Goal: Transaction & Acquisition: Purchase product/service

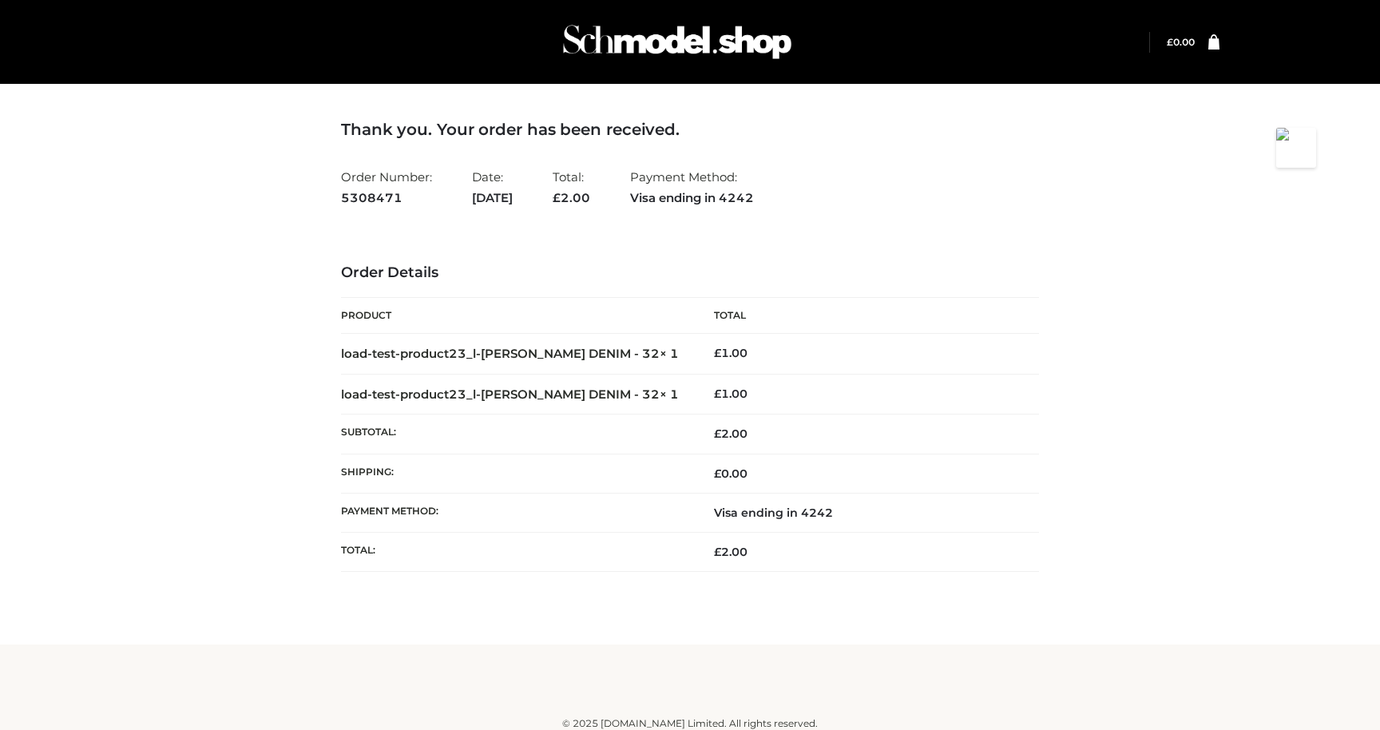
scroll to position [10, 0]
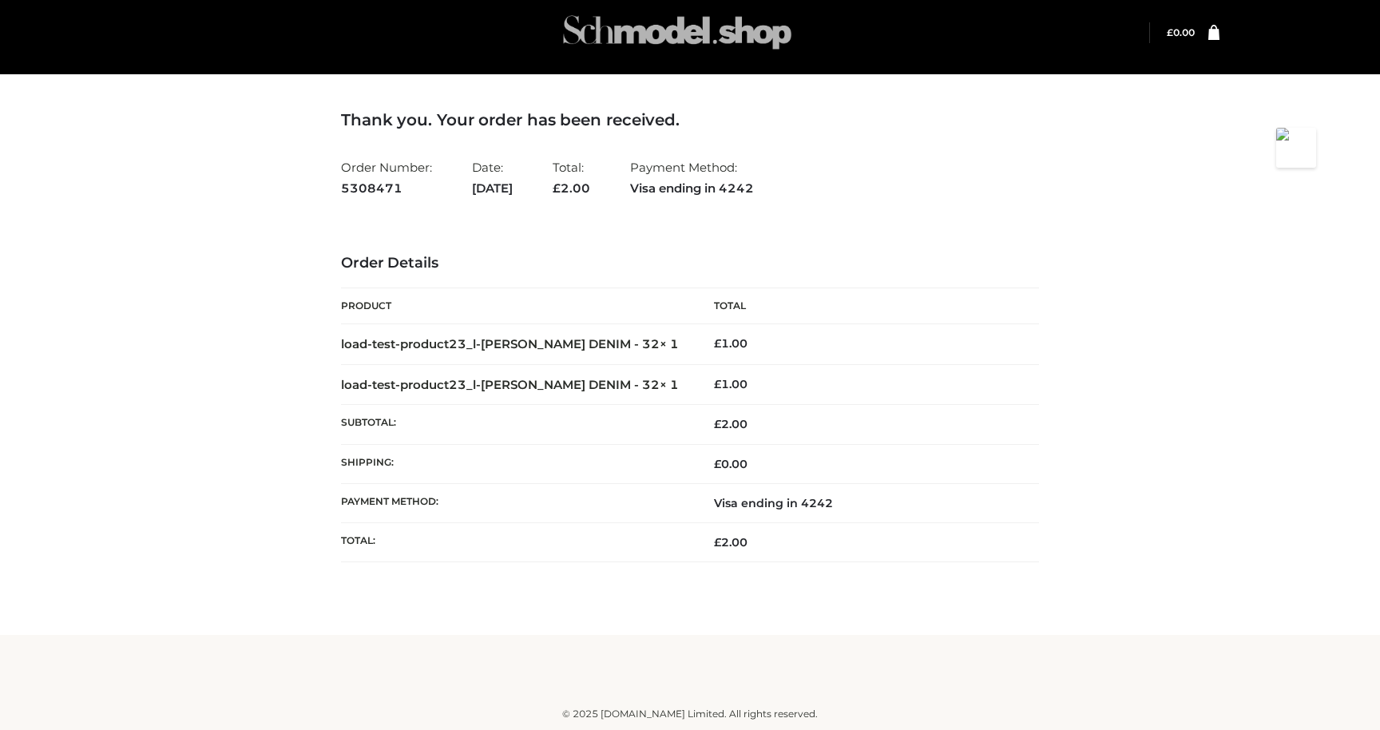
click at [648, 35] on img at bounding box center [678, 32] width 240 height 63
click at [714, 32] on img at bounding box center [678, 32] width 240 height 63
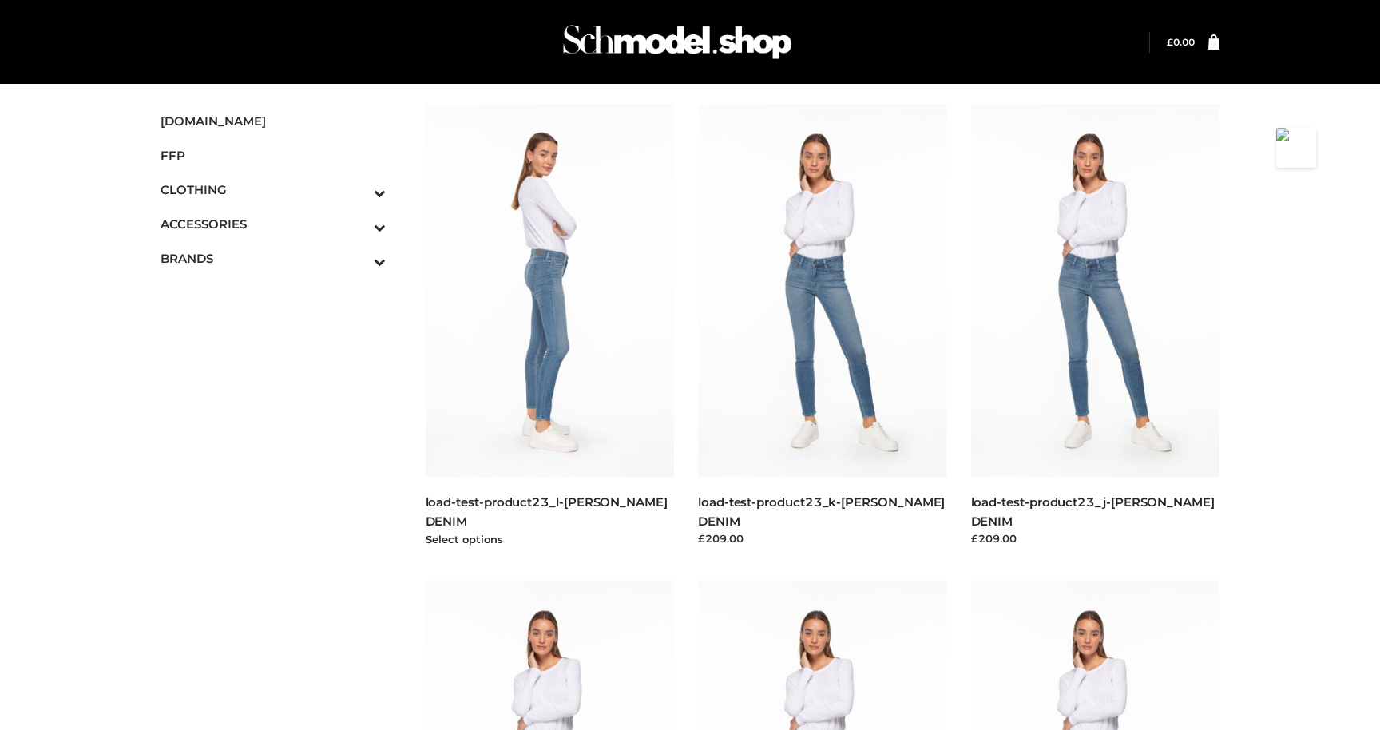
click at [549, 274] on img at bounding box center [550, 290] width 249 height 373
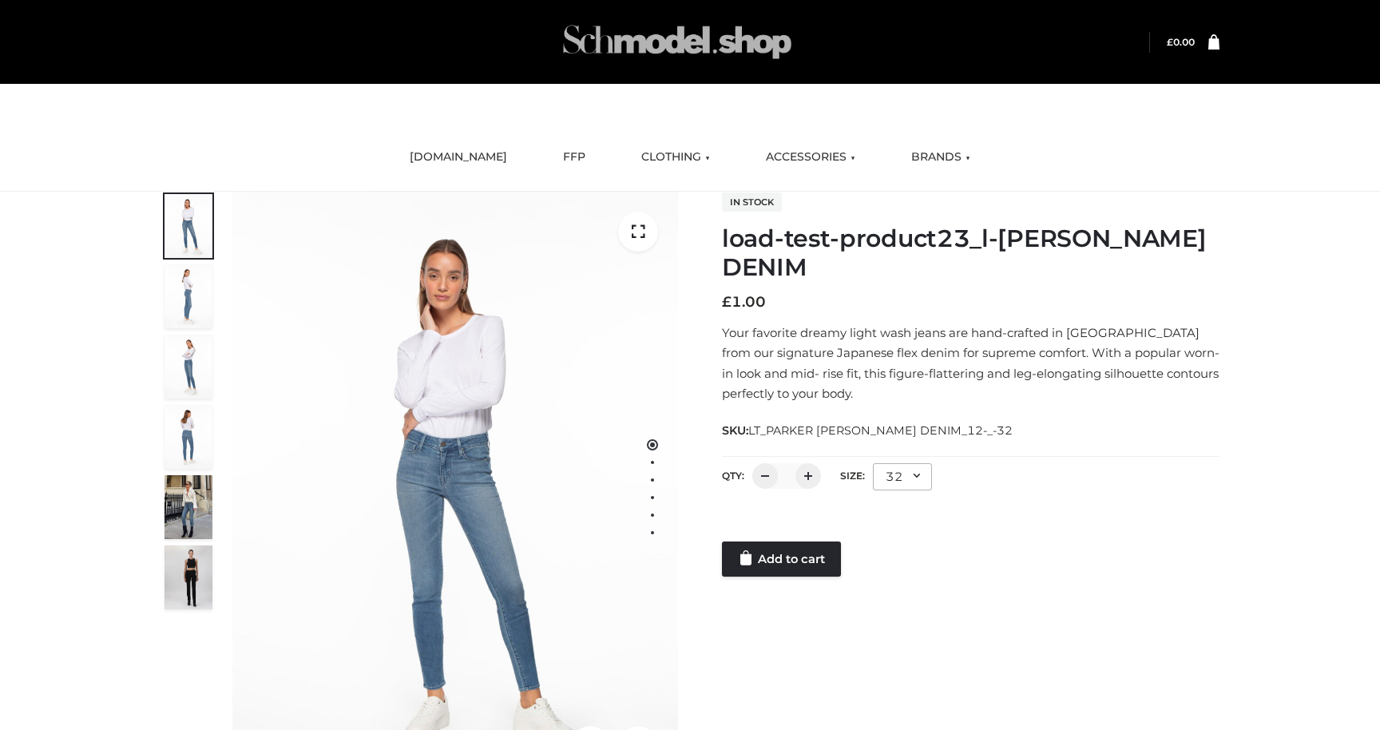
click at [693, 31] on img at bounding box center [678, 41] width 240 height 63
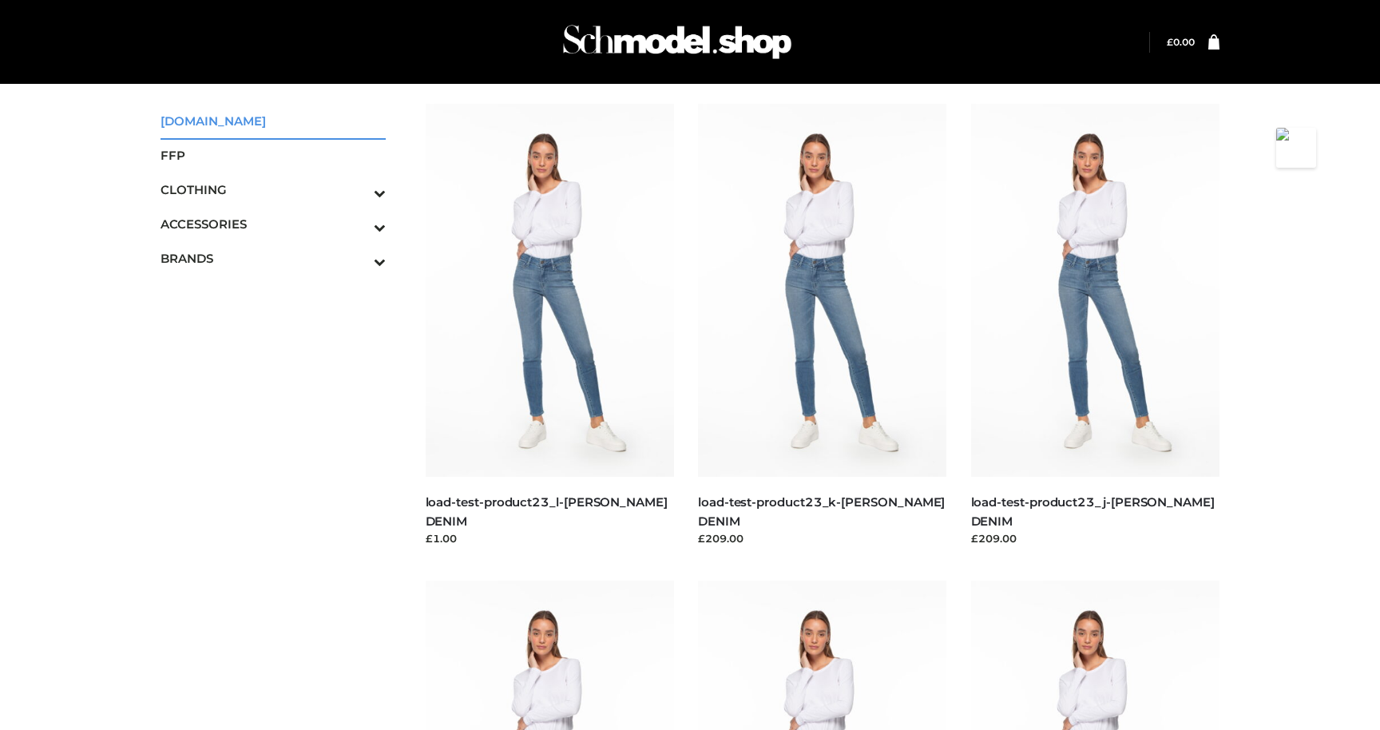
click at [220, 117] on span "[DOMAIN_NAME]" at bounding box center [273, 121] width 225 height 18
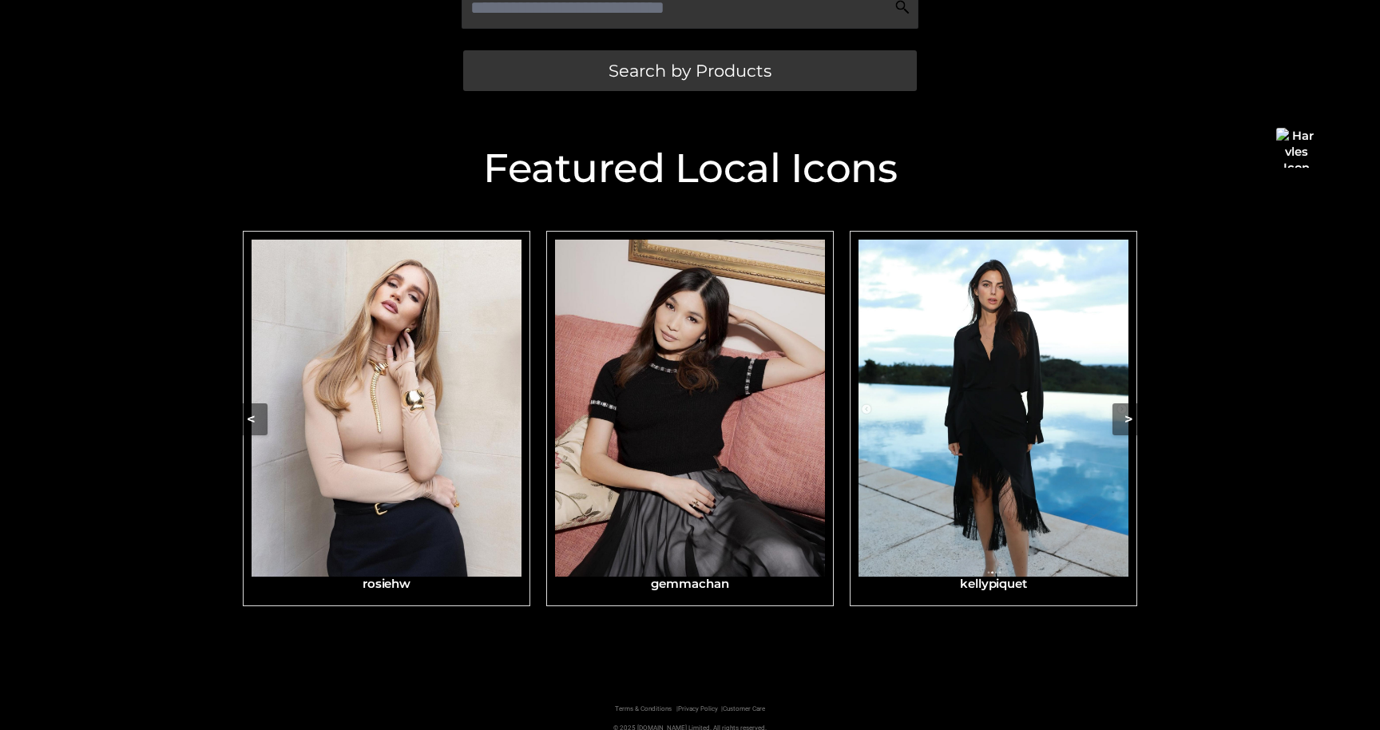
scroll to position [472, 0]
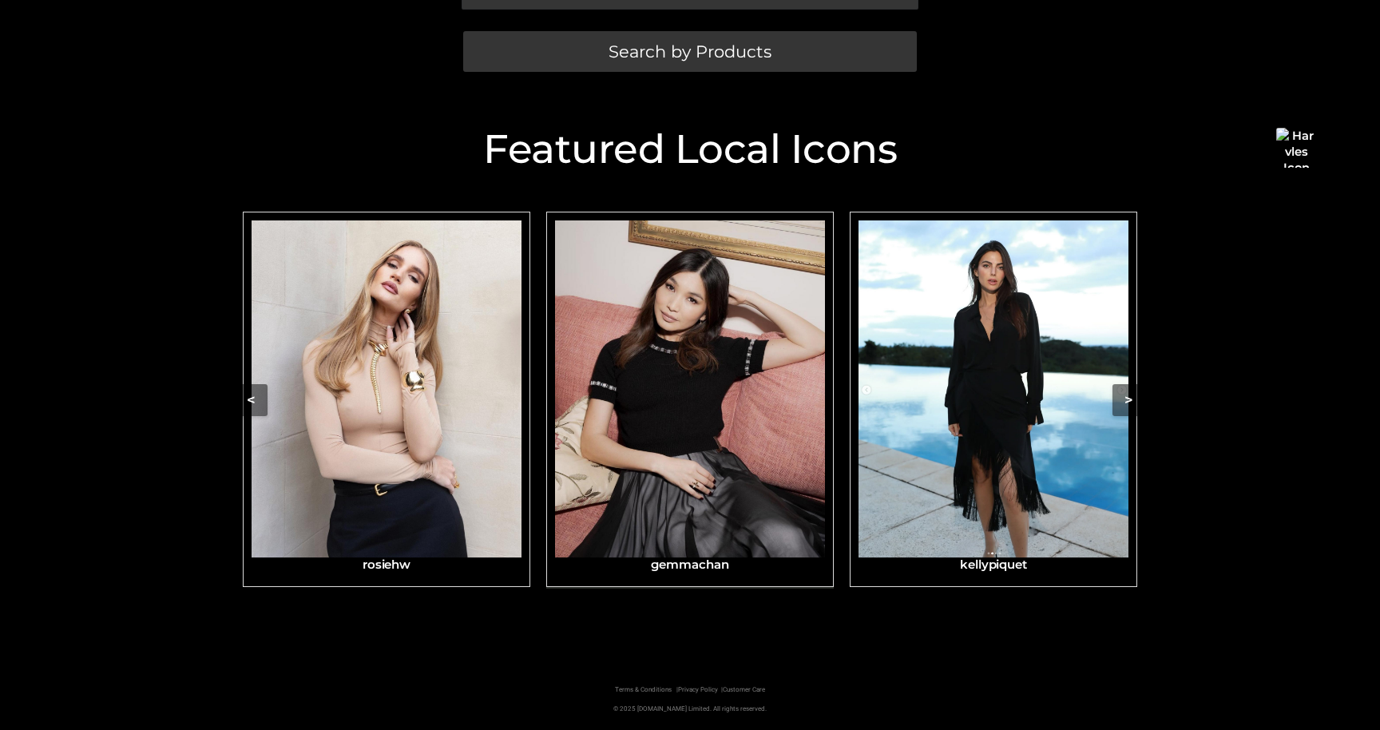
click at [649, 437] on img "Carousel Navigation" at bounding box center [690, 389] width 270 height 338
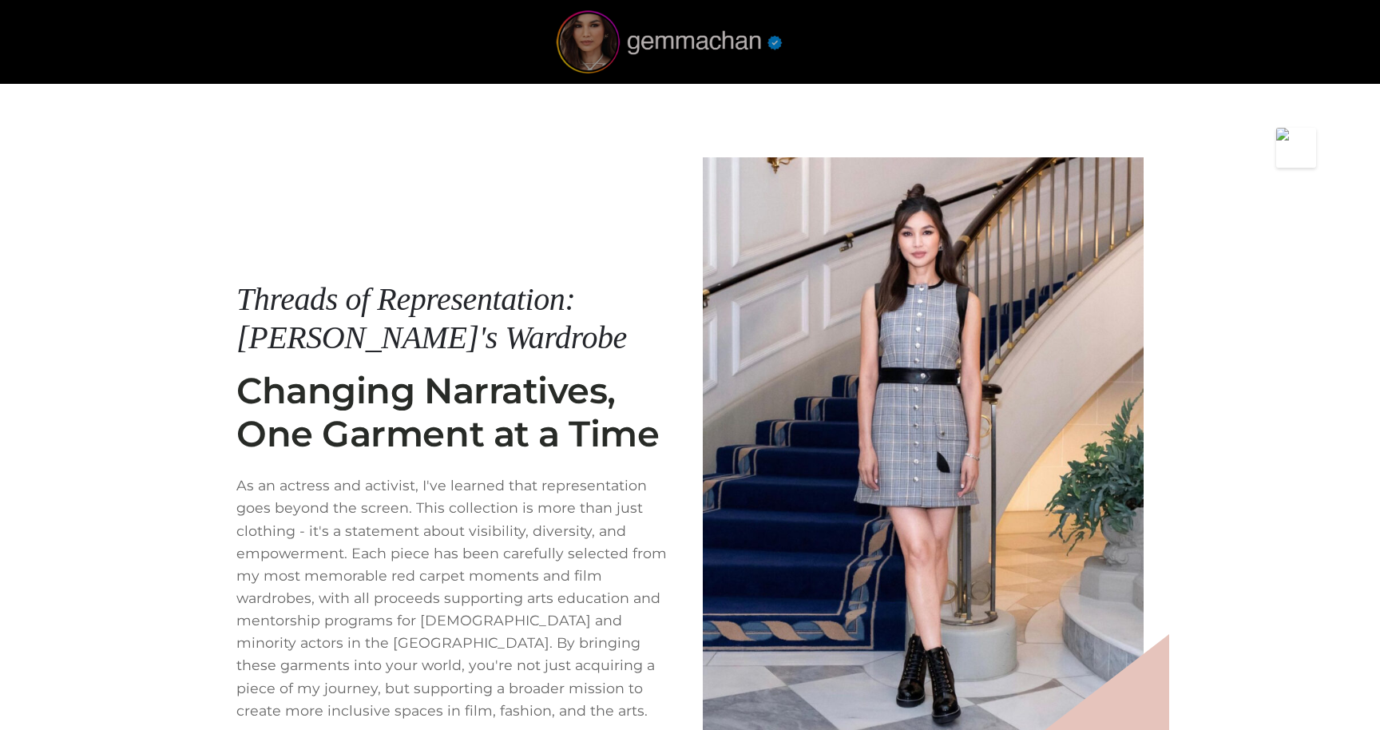
click at [673, 24] on img at bounding box center [670, 41] width 240 height 63
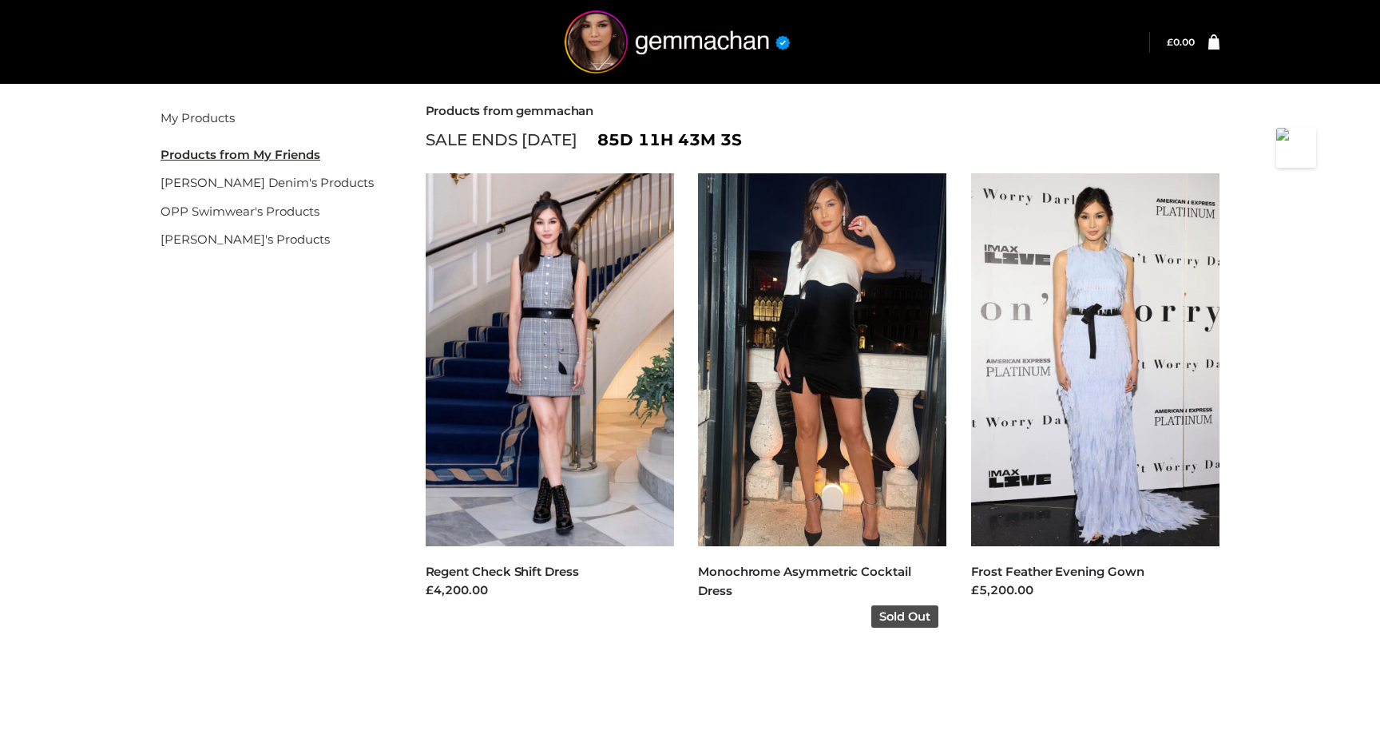
click at [812, 337] on img at bounding box center [822, 359] width 249 height 373
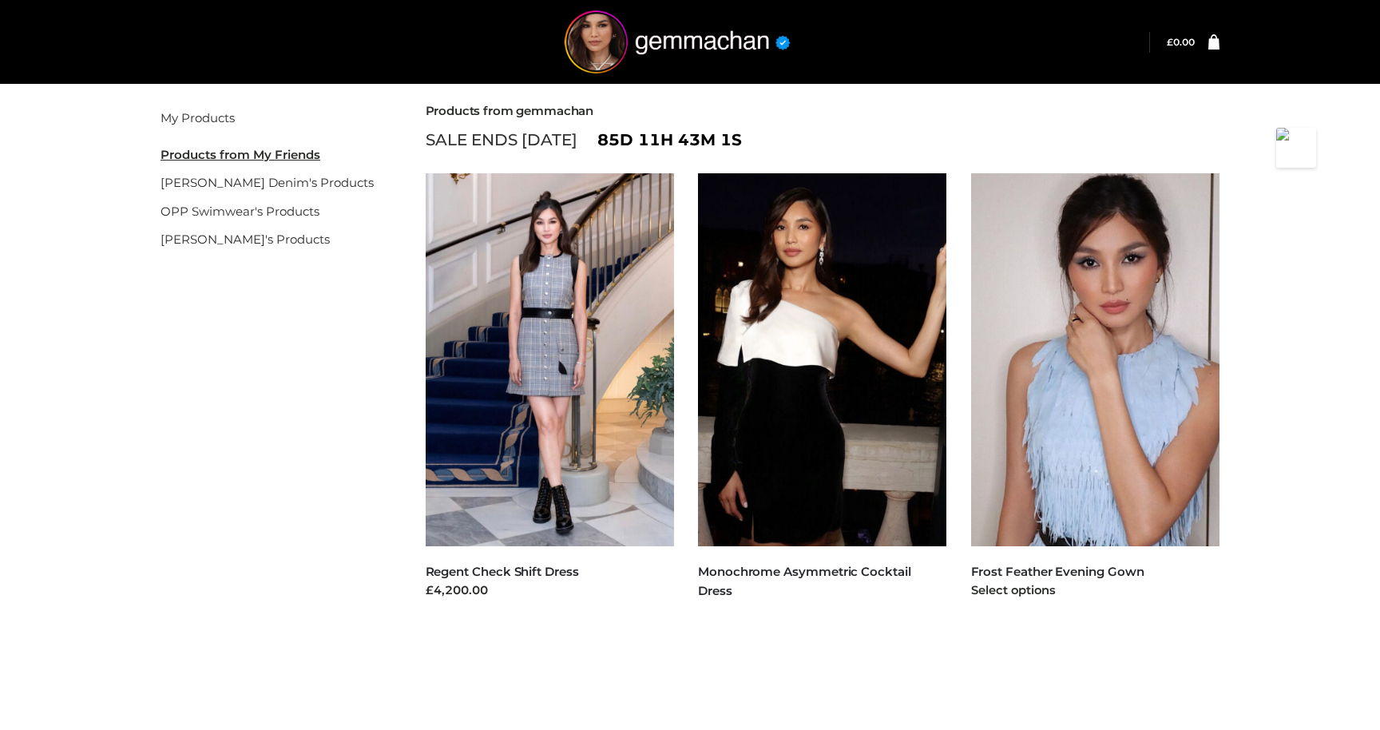
click at [1048, 314] on img at bounding box center [1095, 359] width 249 height 373
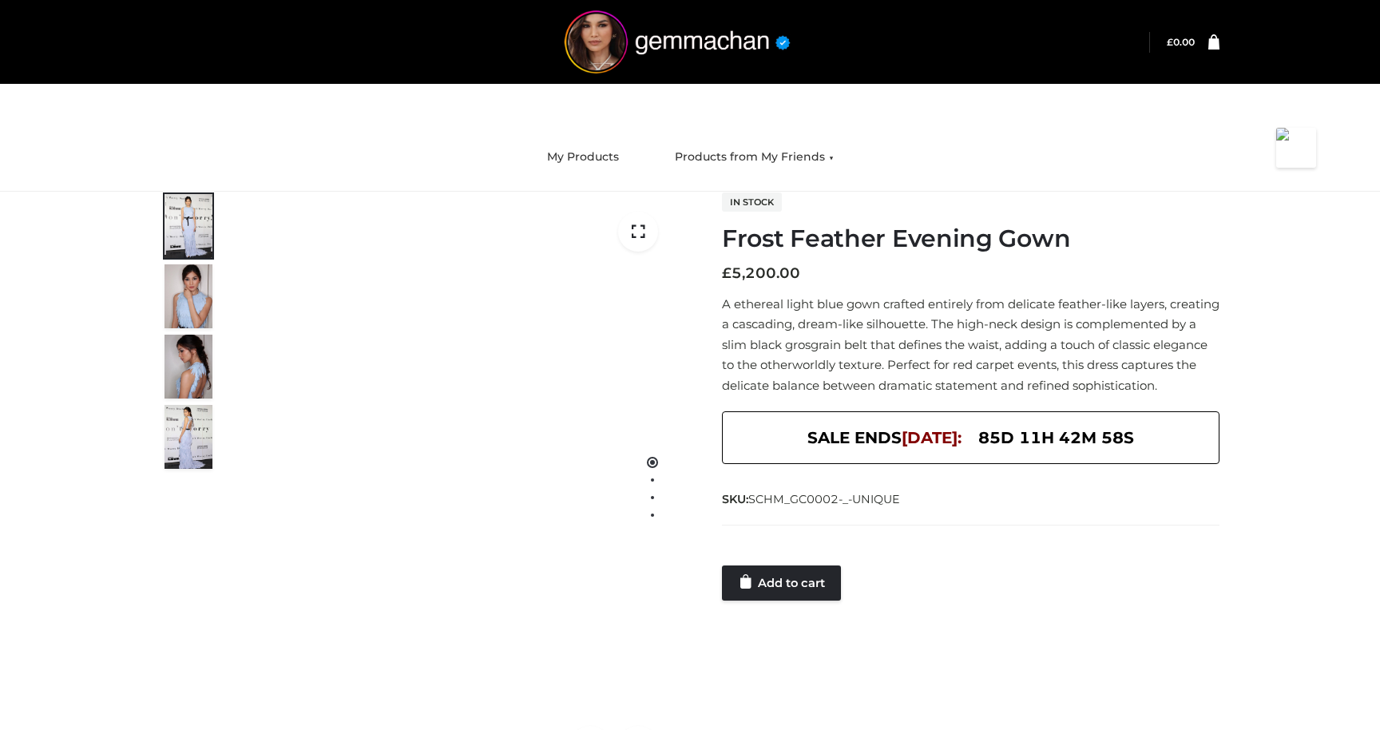
click at [525, 363] on img at bounding box center [455, 489] width 446 height 594
click at [200, 295] on img at bounding box center [189, 296] width 48 height 64
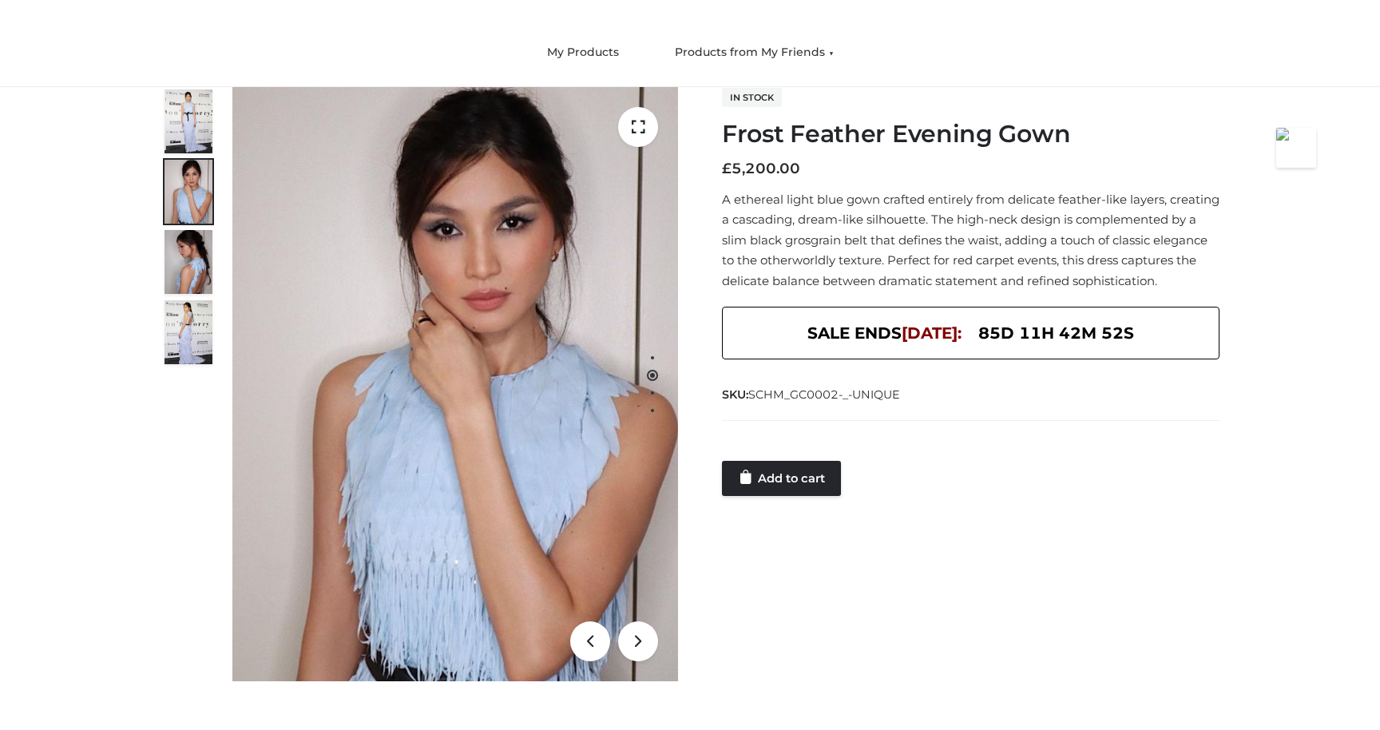
scroll to position [111, 0]
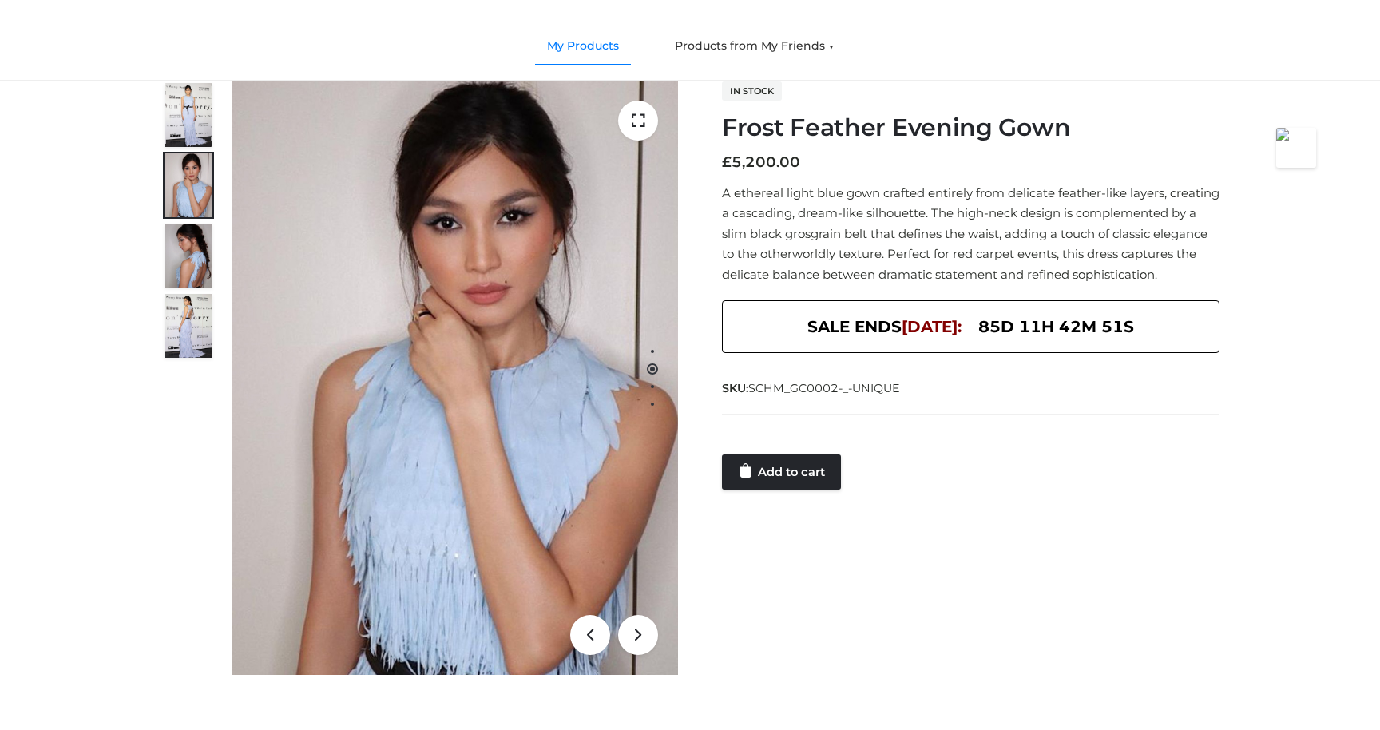
click at [596, 46] on link "My Products" at bounding box center [583, 46] width 96 height 35
